Goal: Information Seeking & Learning: Check status

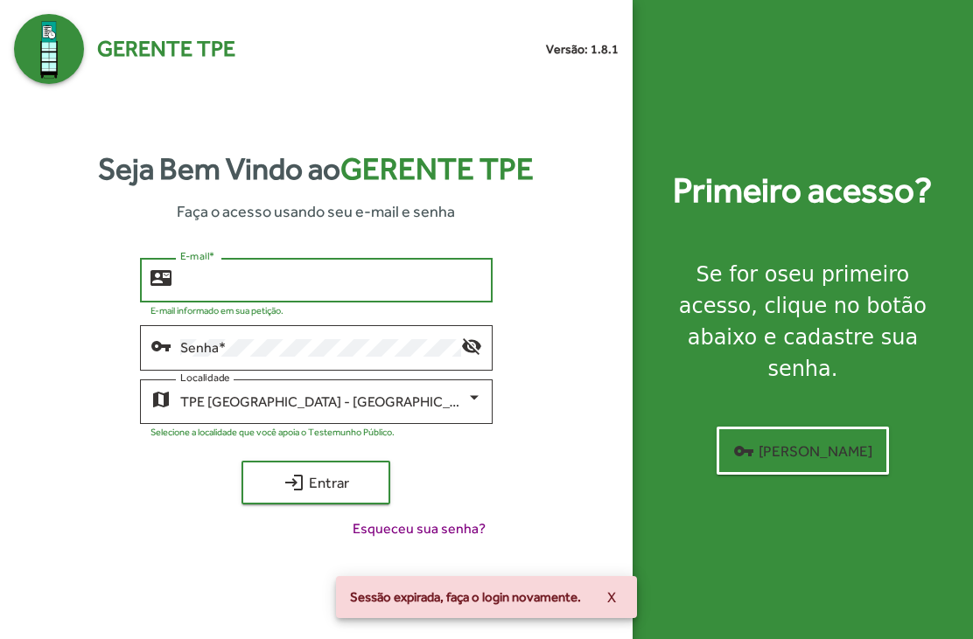
type input "**********"
click at [316, 505] on button "login Entrar" at bounding box center [315, 483] width 149 height 44
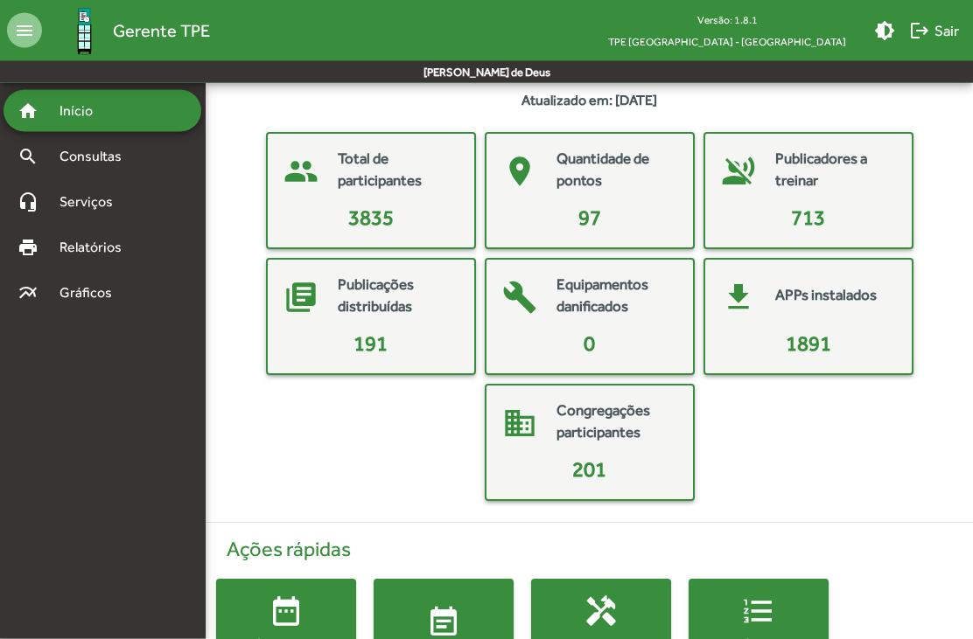
scroll to position [72, 0]
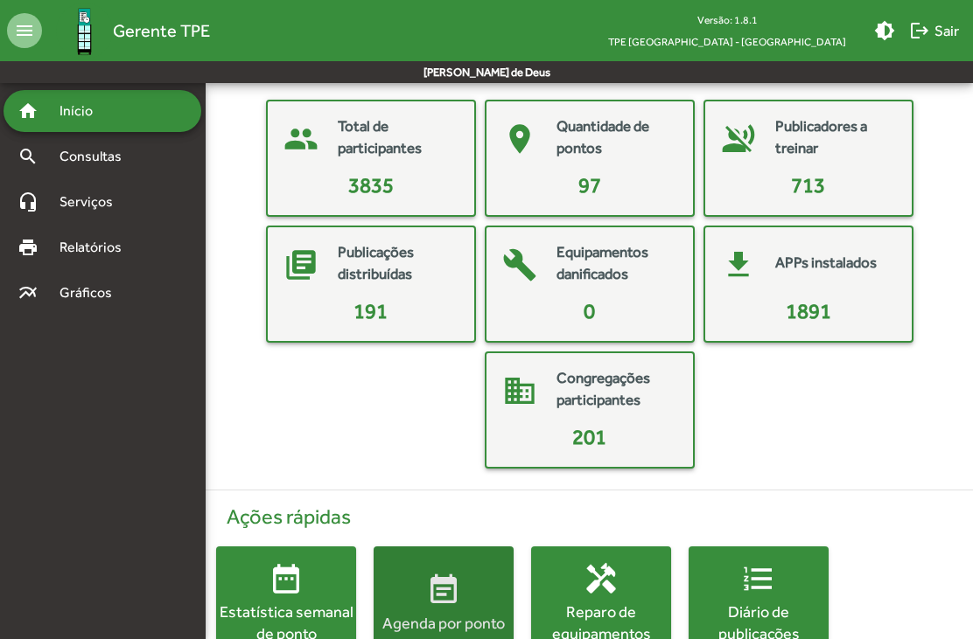
click at [442, 570] on button "event_note Agenda por ponto" at bounding box center [444, 604] width 140 height 114
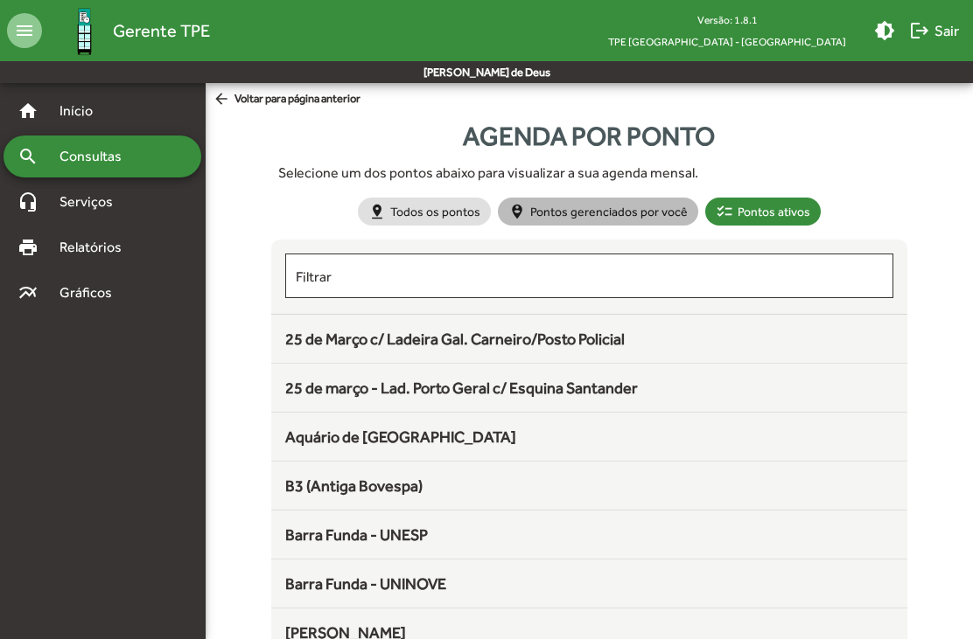
click at [630, 201] on mat-chip "person_pin_circle Pontos gerenciados por você" at bounding box center [598, 212] width 200 height 28
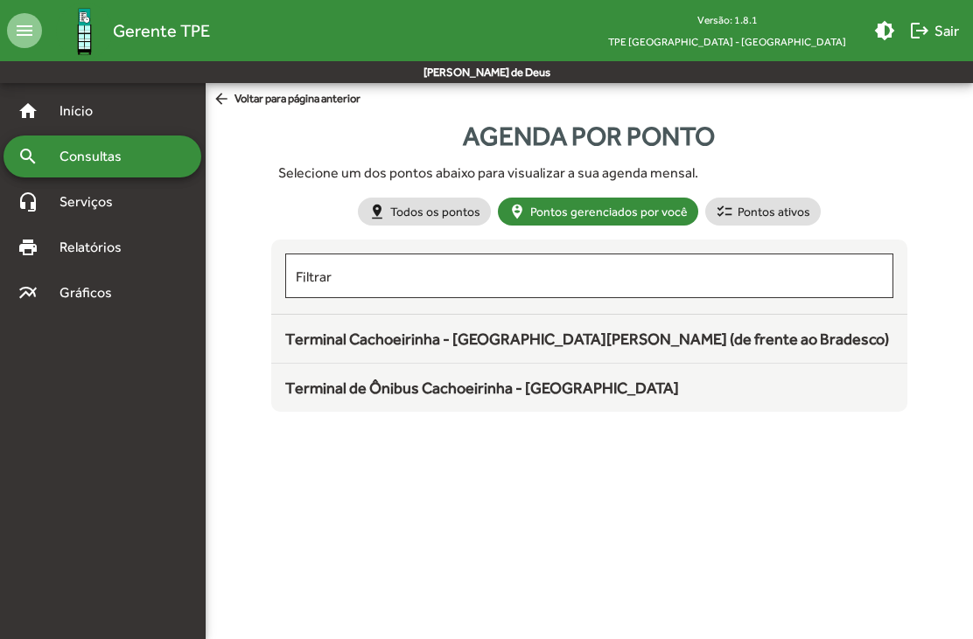
click at [543, 351] on div "Terminal Cachoeirinha - [GEOGRAPHIC_DATA][PERSON_NAME] (de frente ao Bradesco)" at bounding box center [589, 339] width 608 height 24
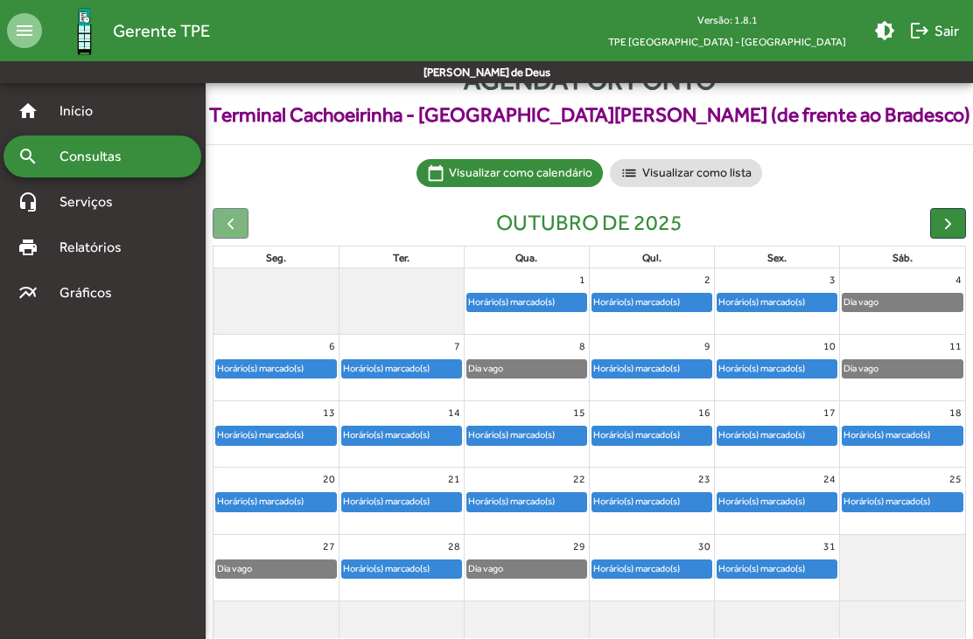
scroll to position [58, 0]
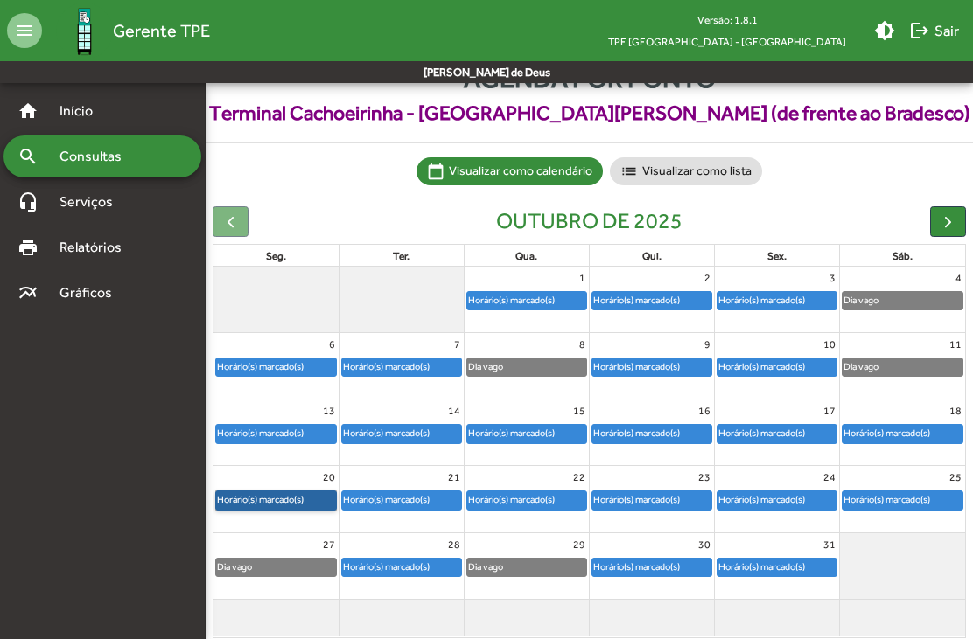
click at [298, 510] on link "Horário(s) marcado(s)" at bounding box center [276, 500] width 122 height 19
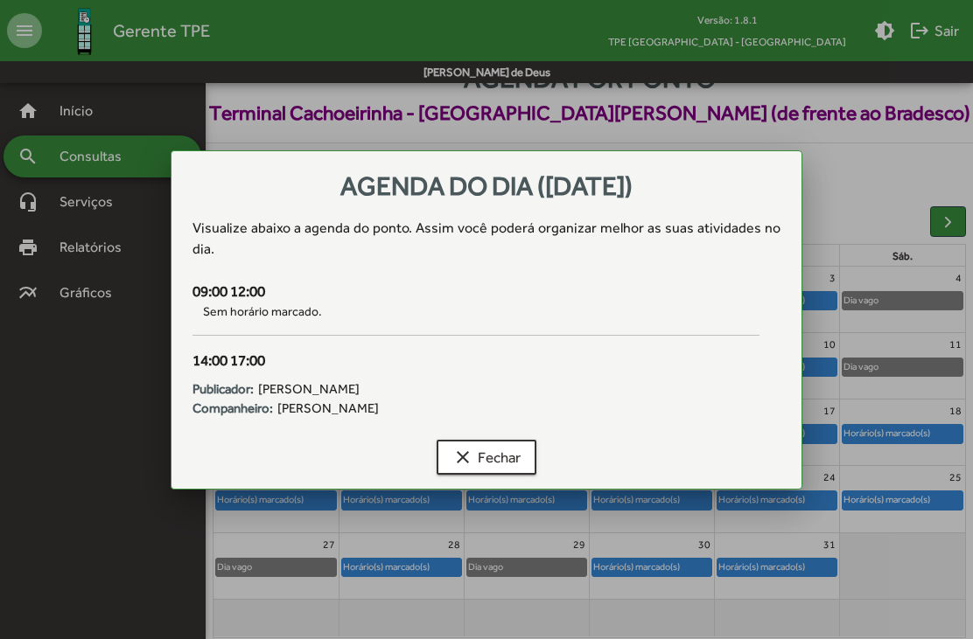
click at [491, 471] on span "clear Fechar" at bounding box center [486, 457] width 68 height 31
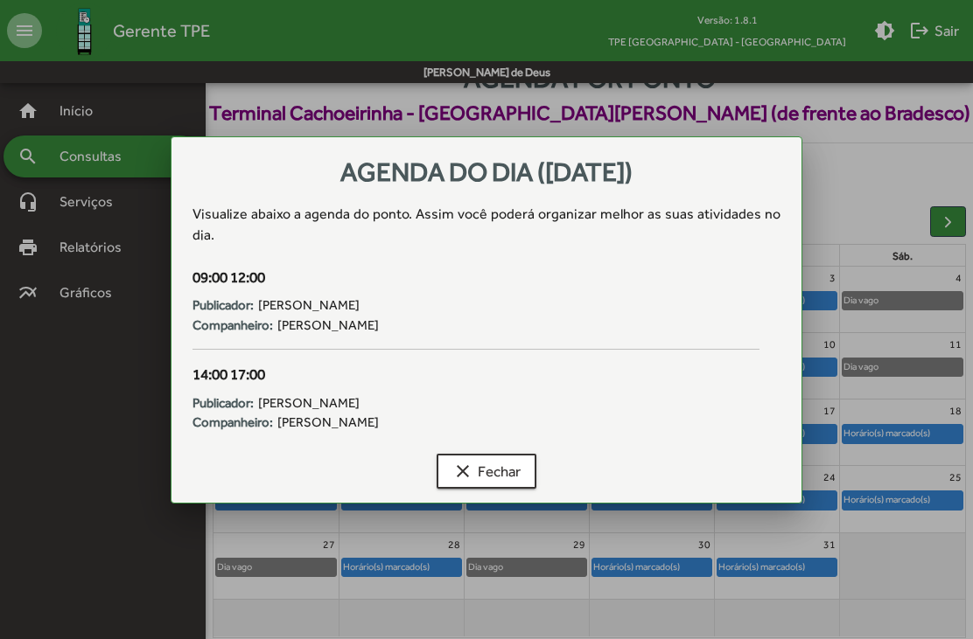
click at [493, 484] on span "clear Fechar" at bounding box center [486, 471] width 68 height 31
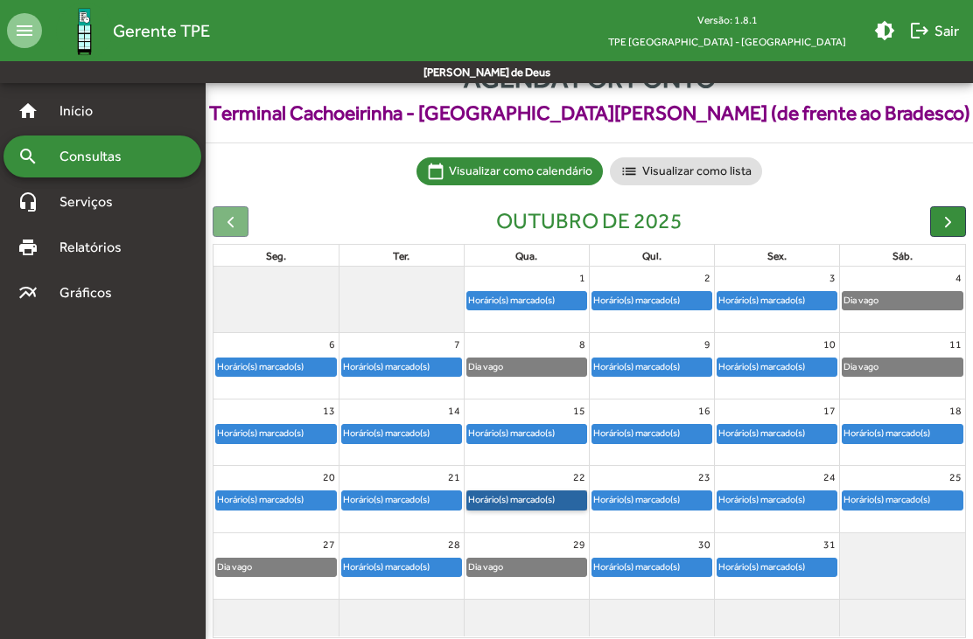
click at [531, 510] on link "Horário(s) marcado(s)" at bounding box center [526, 500] width 121 height 19
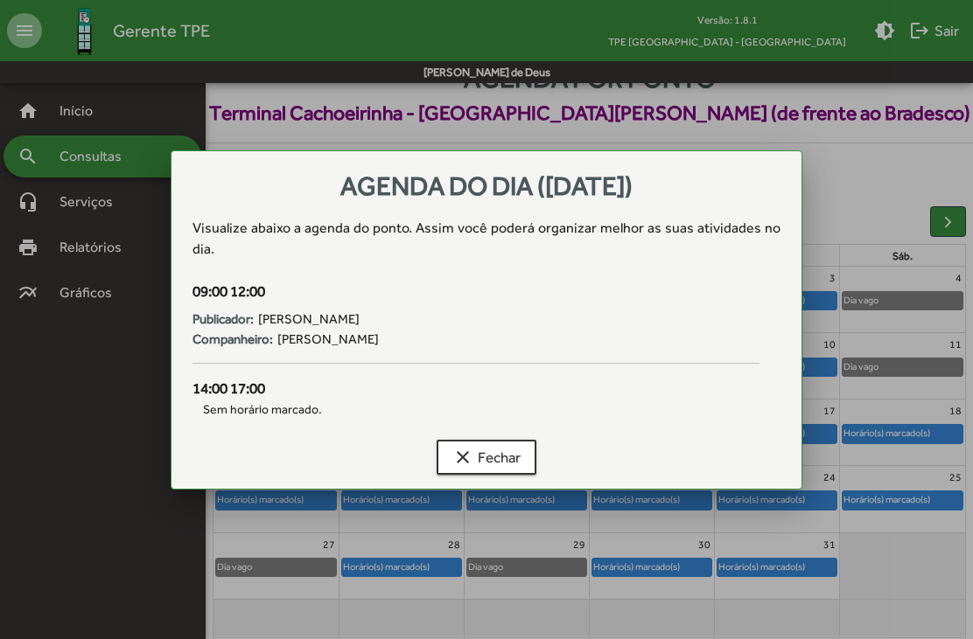
click at [507, 468] on span "clear Fechar" at bounding box center [486, 457] width 68 height 31
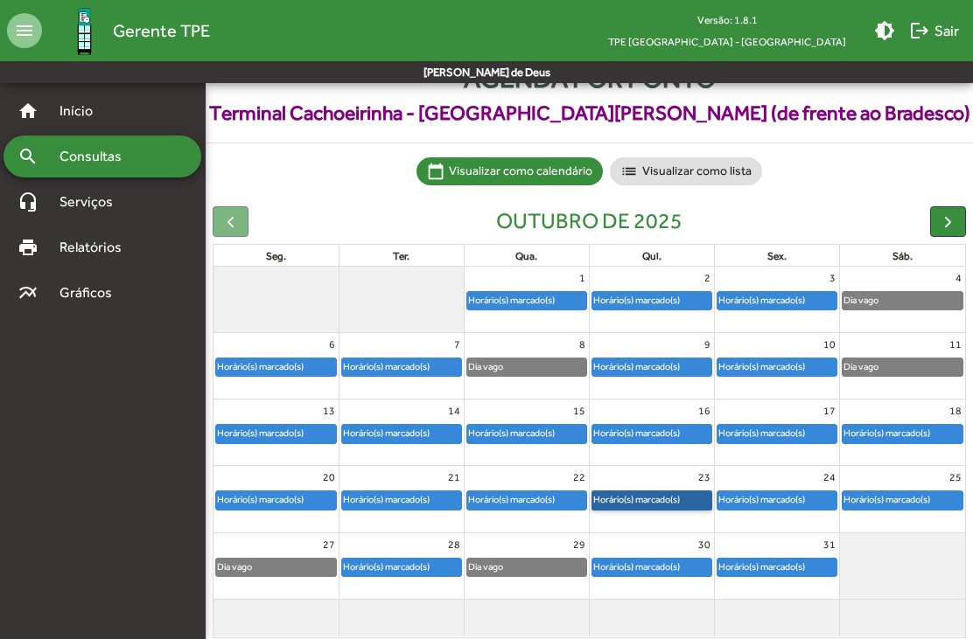
click at [663, 510] on link "Horário(s) marcado(s)" at bounding box center [651, 500] width 121 height 19
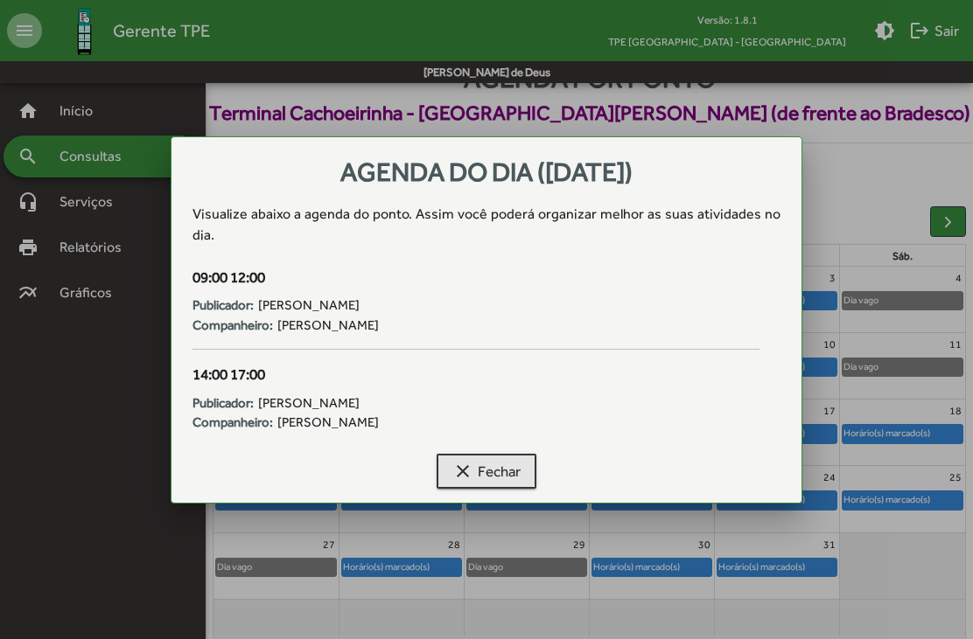
click at [510, 485] on span "clear Fechar" at bounding box center [486, 471] width 68 height 31
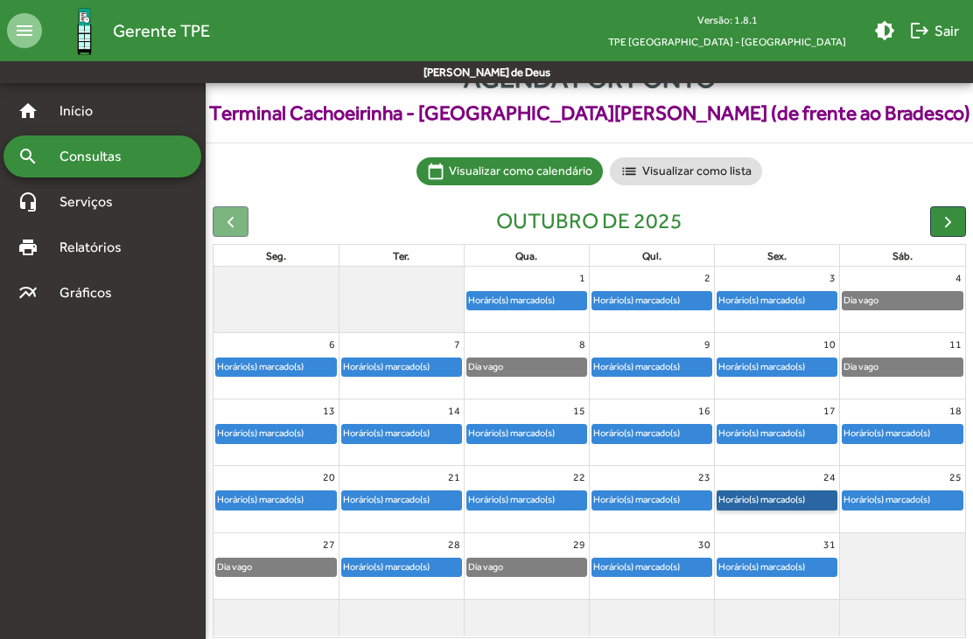
click at [754, 510] on link "Horário(s) marcado(s)" at bounding box center [776, 500] width 121 height 19
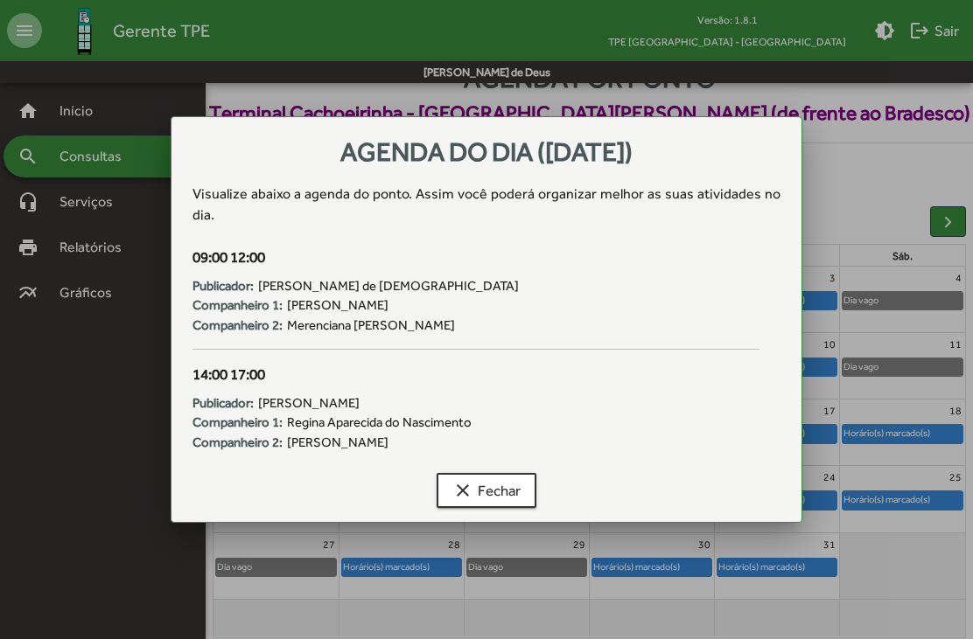
click at [509, 507] on span "clear Fechar" at bounding box center [486, 490] width 68 height 31
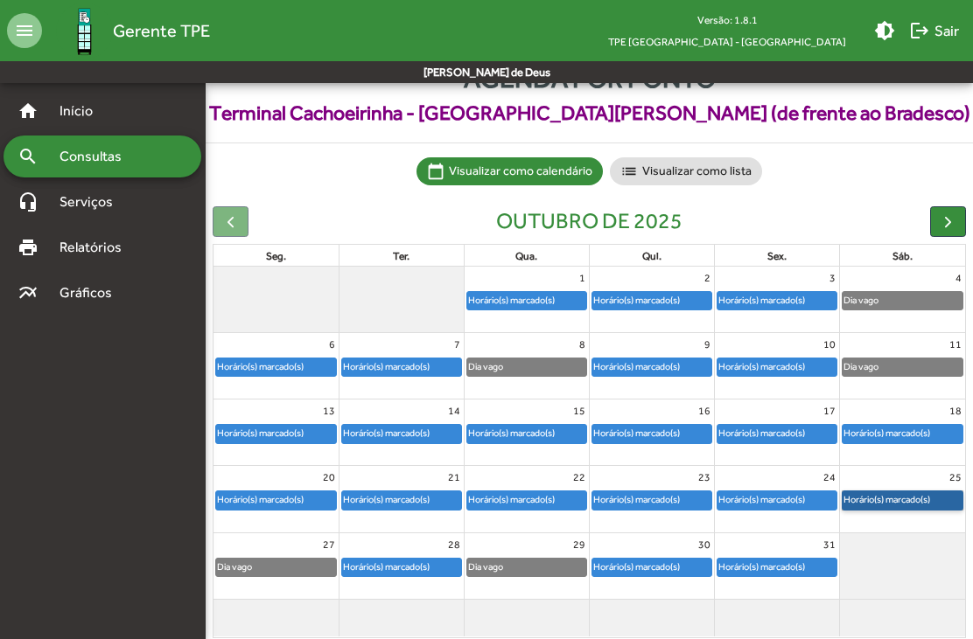
click at [882, 510] on link "Horário(s) marcado(s)" at bounding box center [903, 500] width 122 height 19
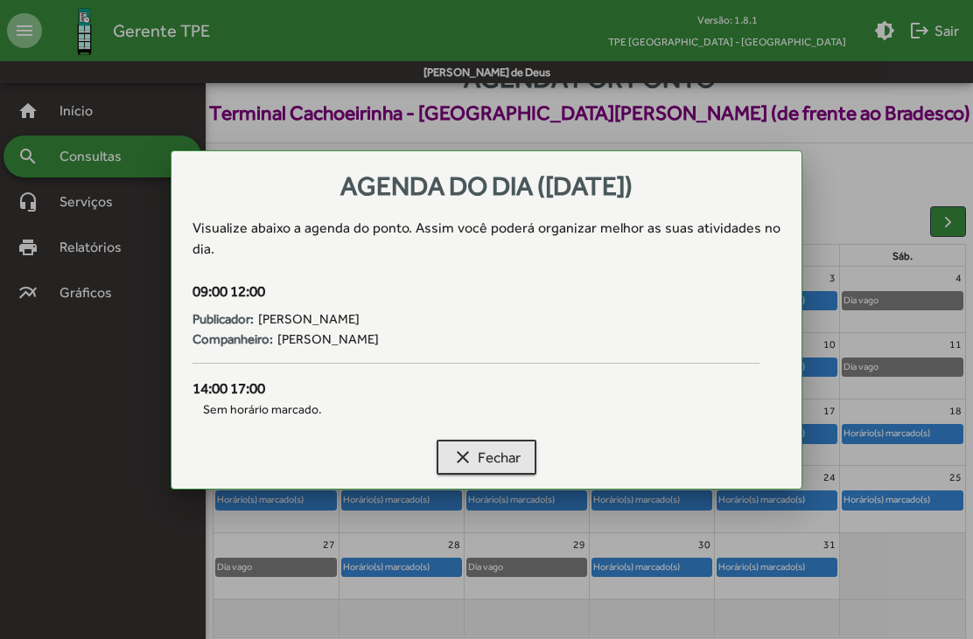
click at [514, 473] on span "clear Fechar" at bounding box center [486, 457] width 68 height 31
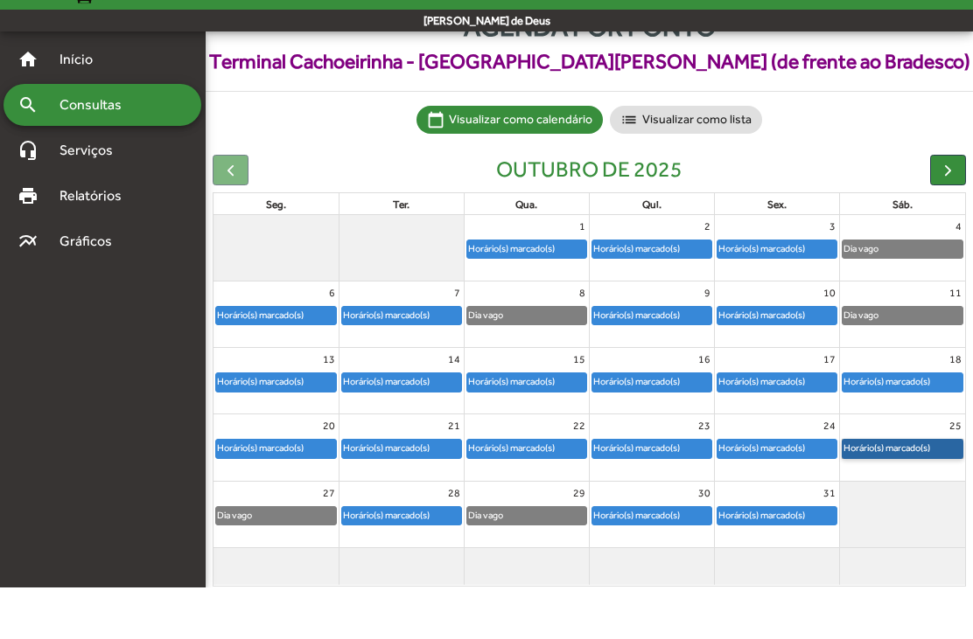
scroll to position [114, 0]
